Goal: Information Seeking & Learning: Understand process/instructions

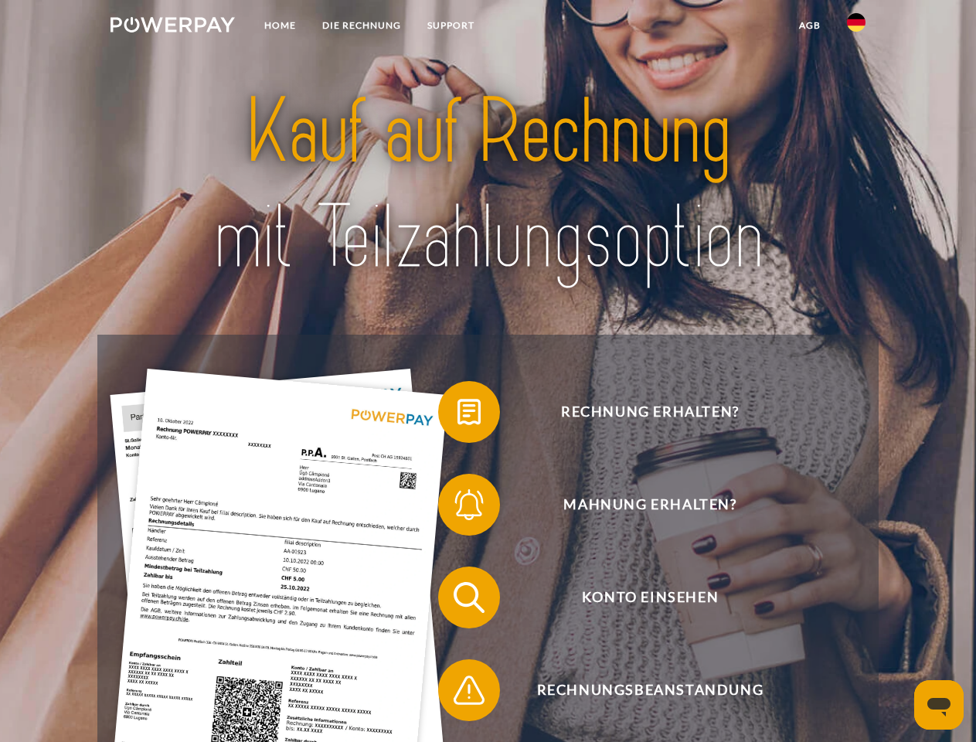
click at [172, 27] on img at bounding box center [172, 24] width 124 height 15
click at [856, 27] on img at bounding box center [856, 22] width 19 height 19
click at [809, 25] on link "agb" at bounding box center [810, 26] width 48 height 28
click at [457, 415] on span at bounding box center [445, 411] width 77 height 77
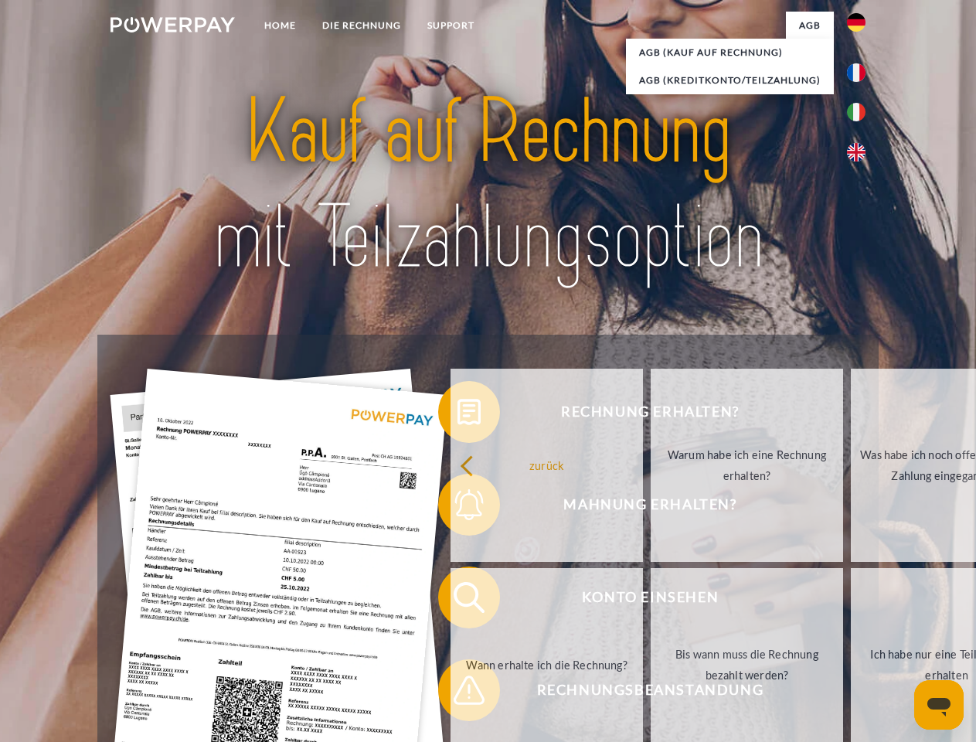
click at [457, 508] on div "Rechnung erhalten? Mahnung erhalten? Konto einsehen" at bounding box center [487, 644] width 780 height 618
click at [651, 600] on link "Bis wann muss die Rechnung bezahlt werden?" at bounding box center [747, 664] width 192 height 193
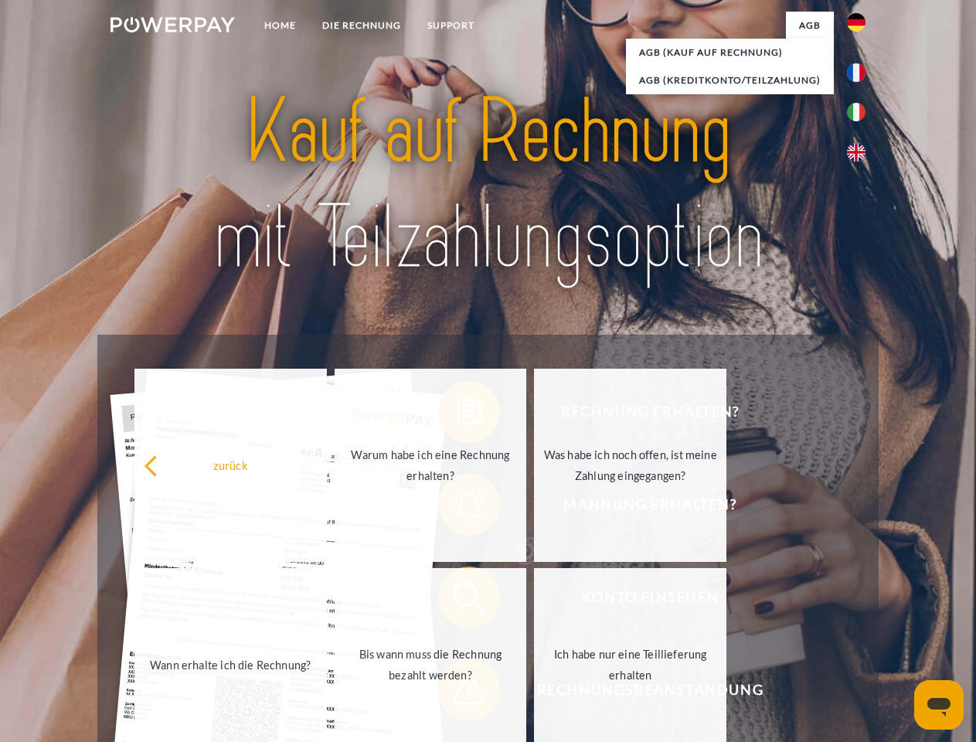
click at [457, 693] on span at bounding box center [445, 689] width 77 height 77
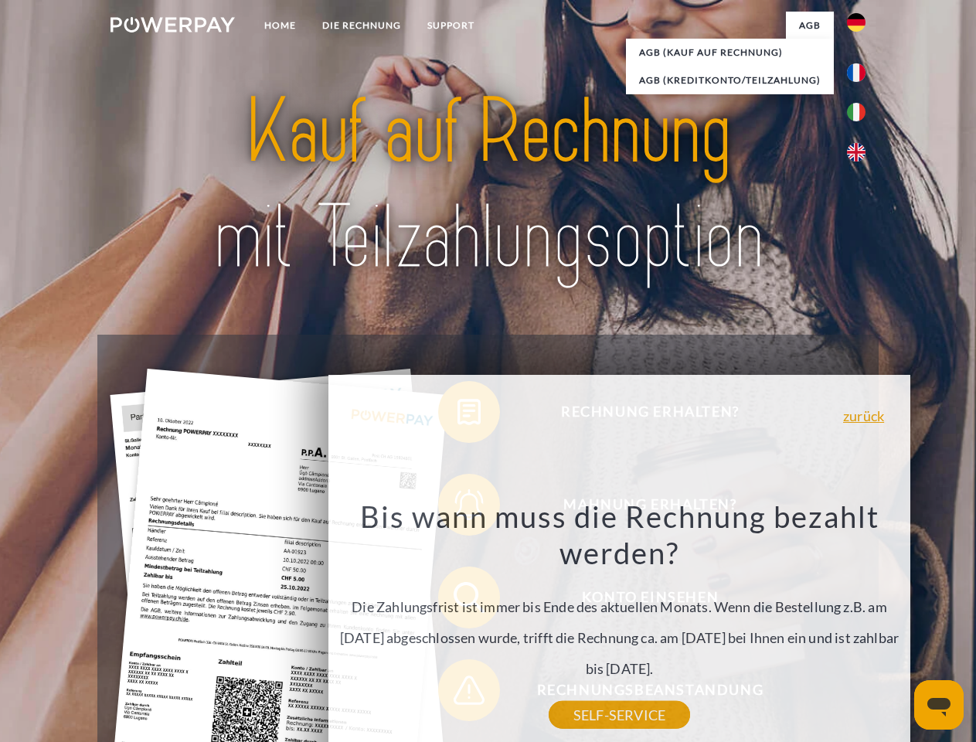
click at [939, 705] on icon "Messaging-Fenster öffnen" at bounding box center [938, 707] width 23 height 19
